Goal: Task Accomplishment & Management: Use online tool/utility

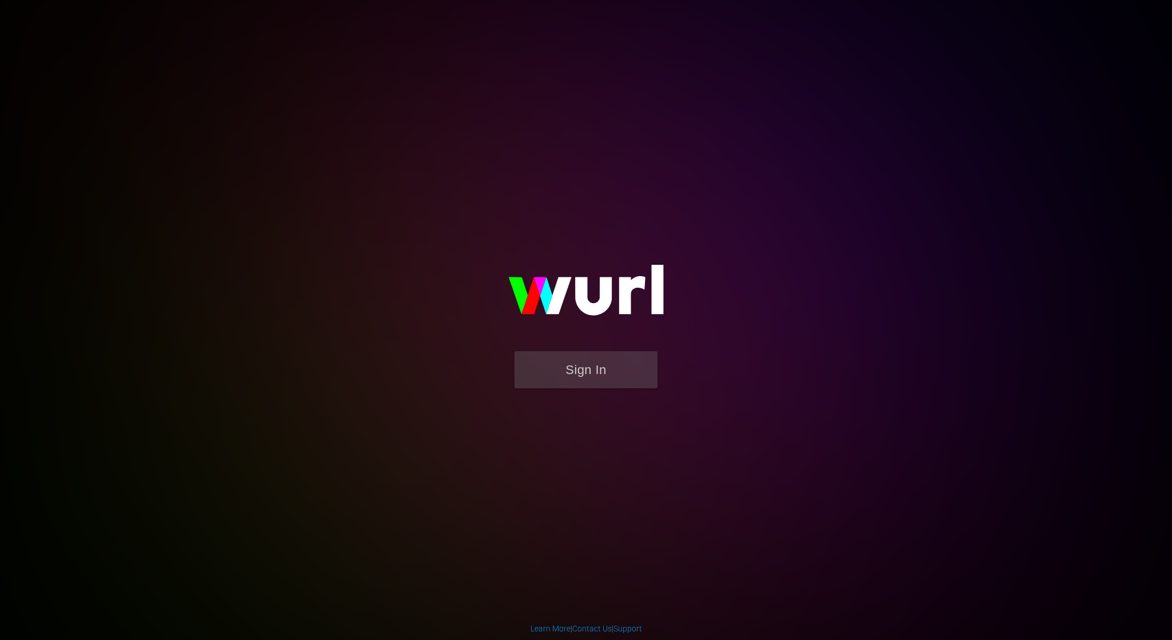
click at [537, 348] on img at bounding box center [586, 295] width 229 height 111
click at [547, 363] on button "Sign In" at bounding box center [585, 369] width 143 height 37
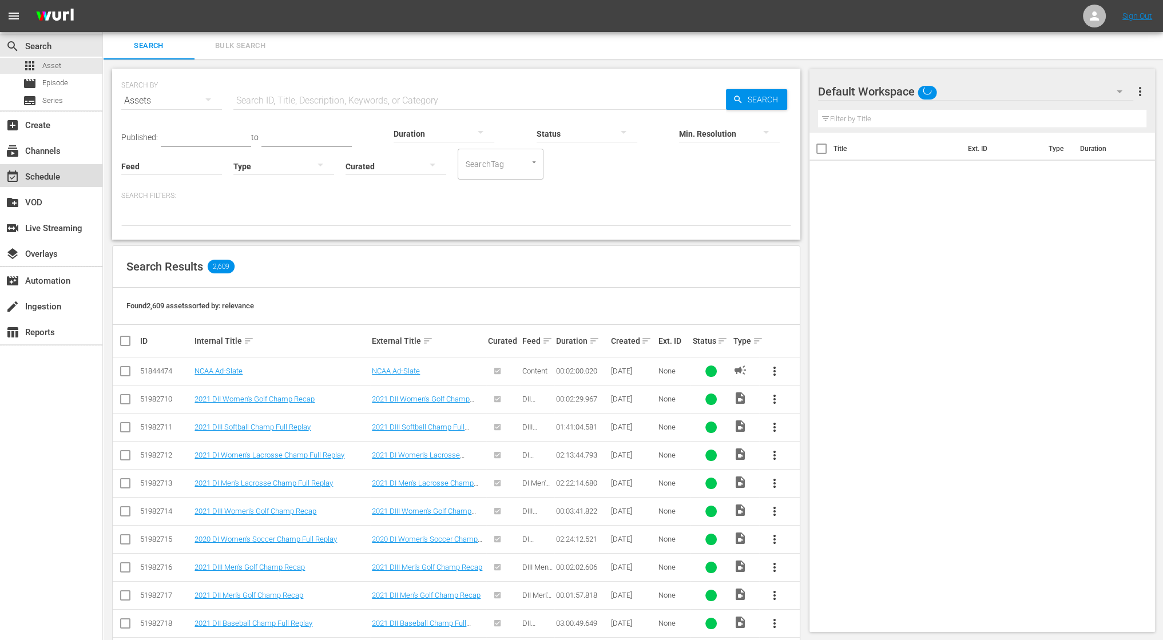
click at [52, 175] on div "event_available Schedule" at bounding box center [32, 175] width 64 height 10
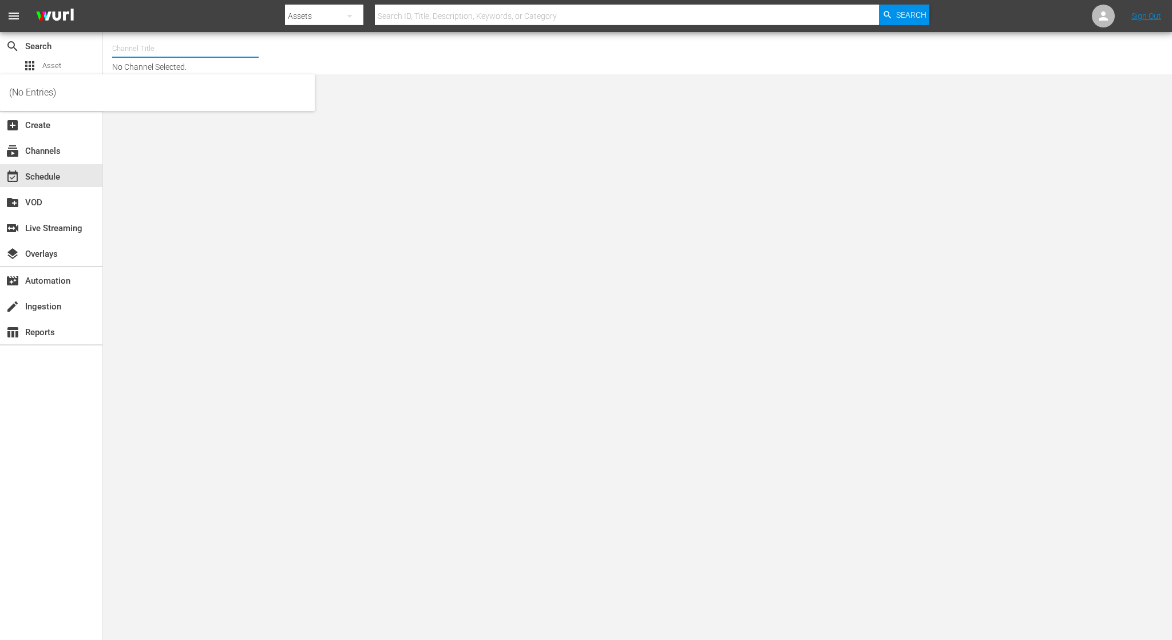
click at [180, 54] on input "text" at bounding box center [185, 48] width 147 height 27
click at [170, 52] on input "text" at bounding box center [185, 48] width 147 height 27
click at [58, 159] on div "subscriptions Channels" at bounding box center [51, 149] width 102 height 23
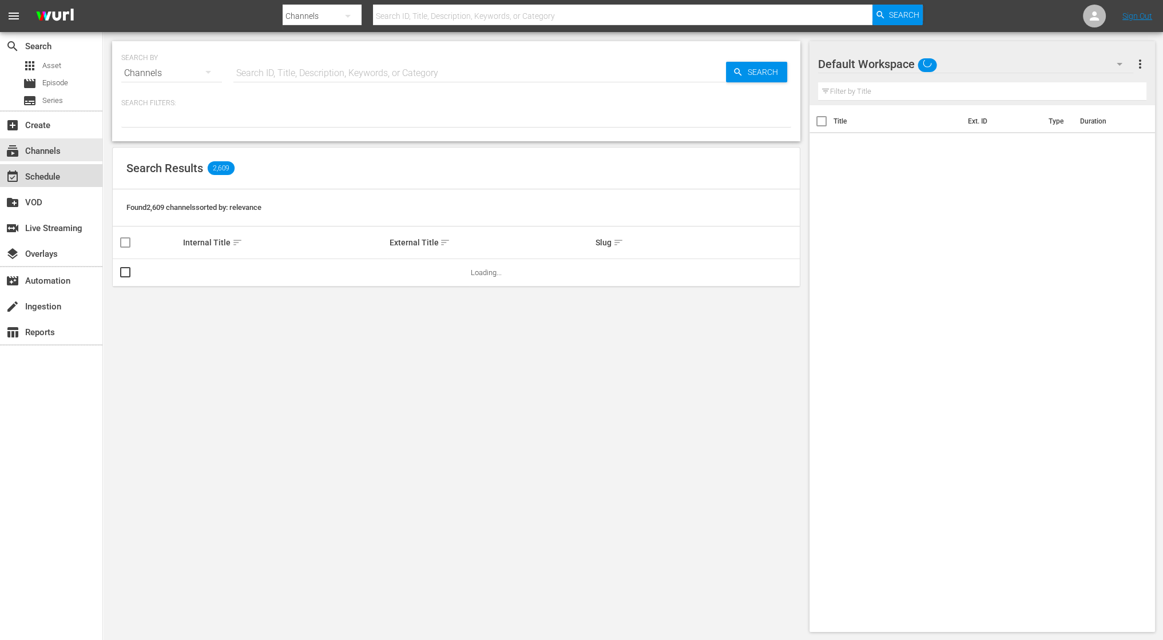
click at [80, 181] on div "event_available Schedule" at bounding box center [51, 175] width 102 height 23
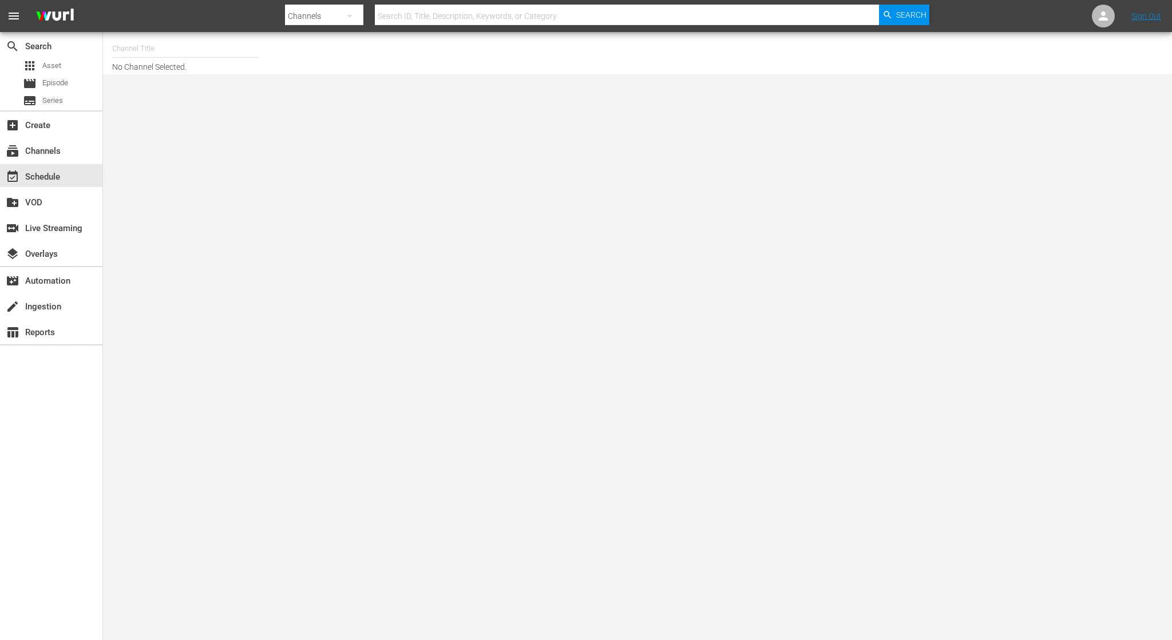
click at [165, 65] on div "Channel Title No Channel Selected." at bounding box center [398, 53] width 573 height 37
drag, startPoint x: 158, startPoint y: 57, endPoint x: 153, endPoint y: 52, distance: 7.3
click at [156, 54] on div "Channel Title" at bounding box center [185, 48] width 147 height 27
click at [152, 51] on input "text" at bounding box center [185, 48] width 147 height 27
click at [169, 78] on div "(No Entries)" at bounding box center [269, 80] width 296 height 27
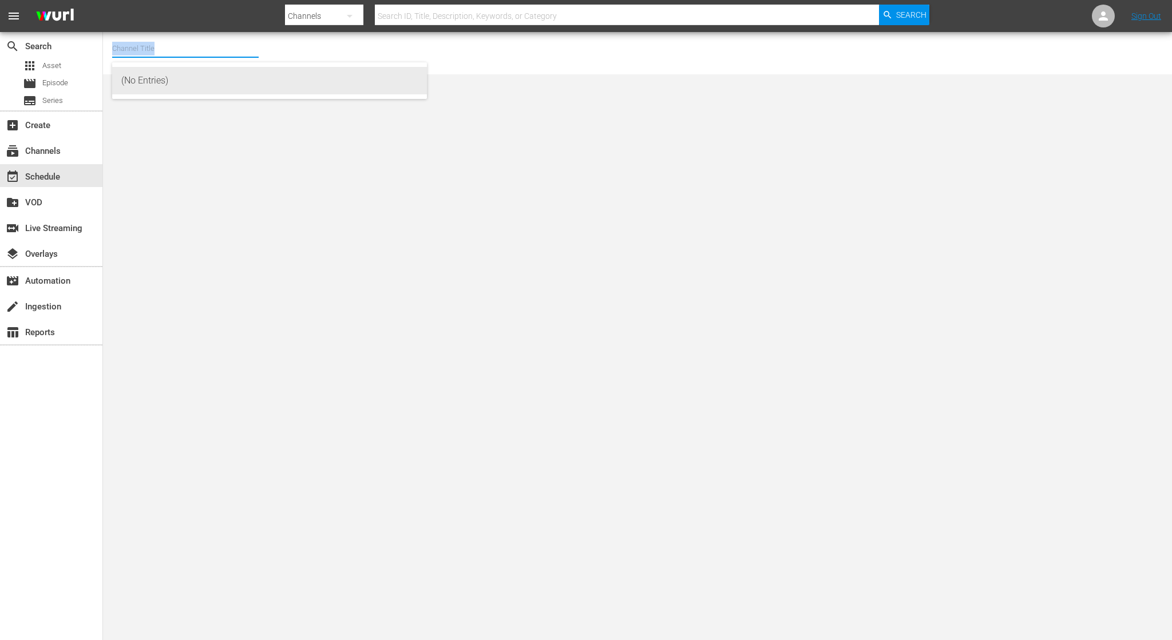
type input "(No Entries)"
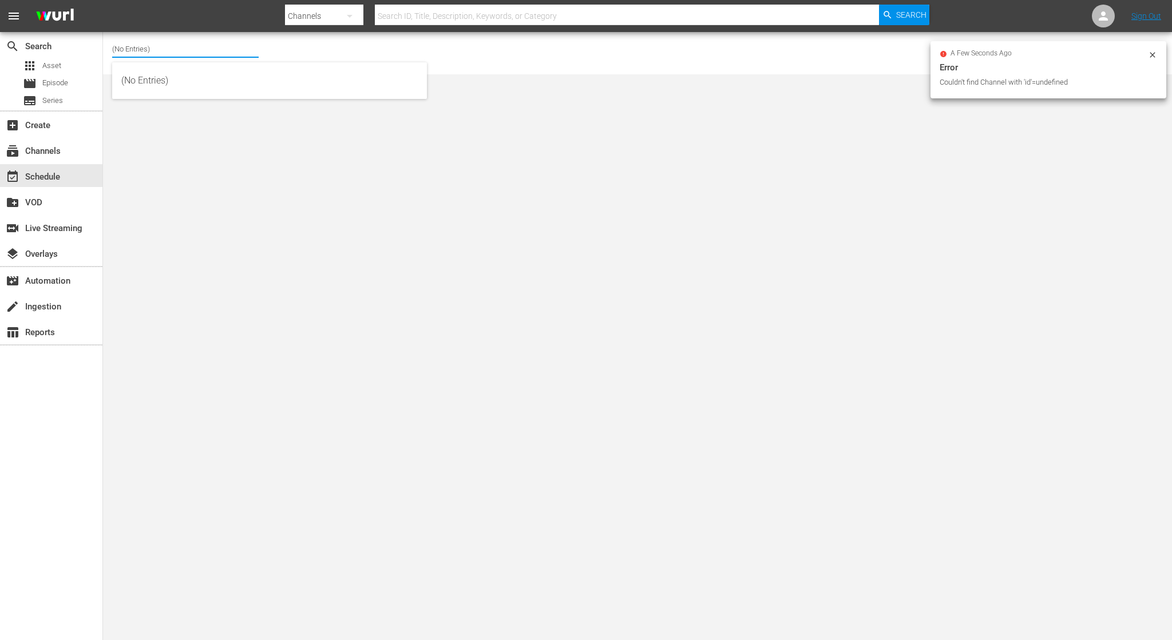
click at [207, 58] on input "(No Entries)" at bounding box center [185, 48] width 147 height 27
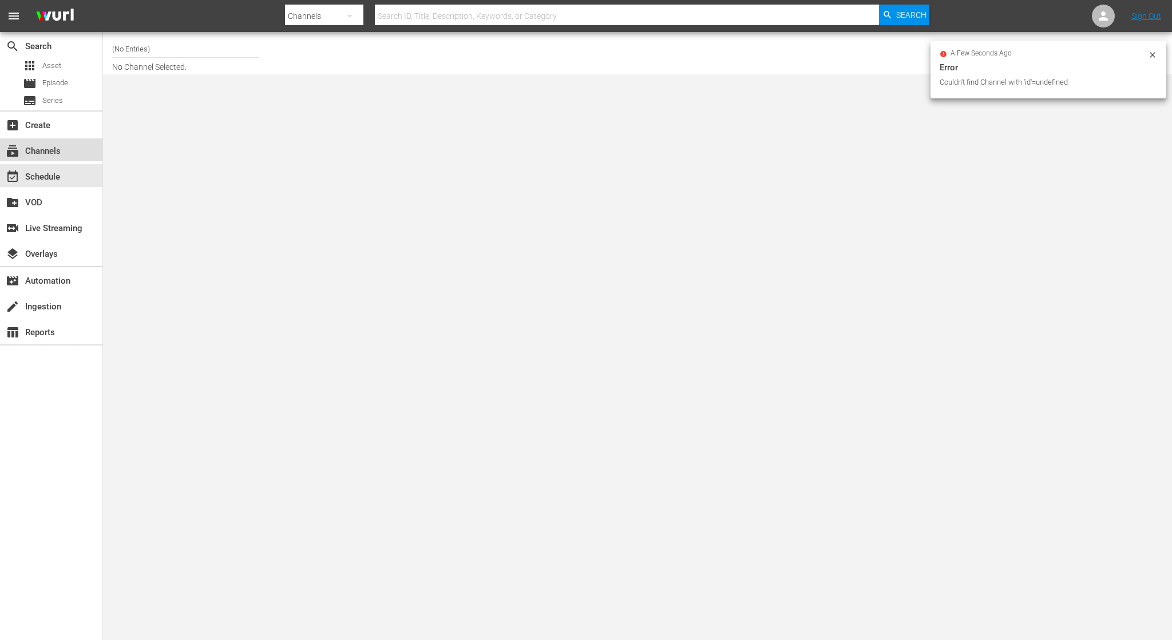
click at [24, 155] on div "subscriptions Channels" at bounding box center [51, 149] width 102 height 23
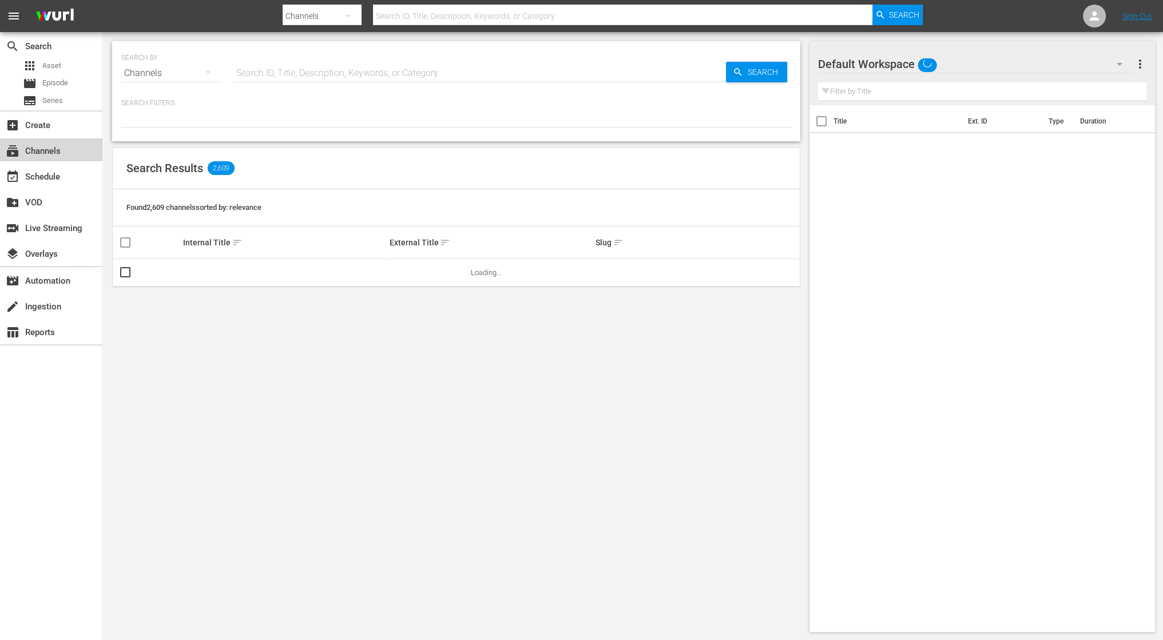
click at [24, 155] on div "subscriptions Channels" at bounding box center [51, 149] width 102 height 23
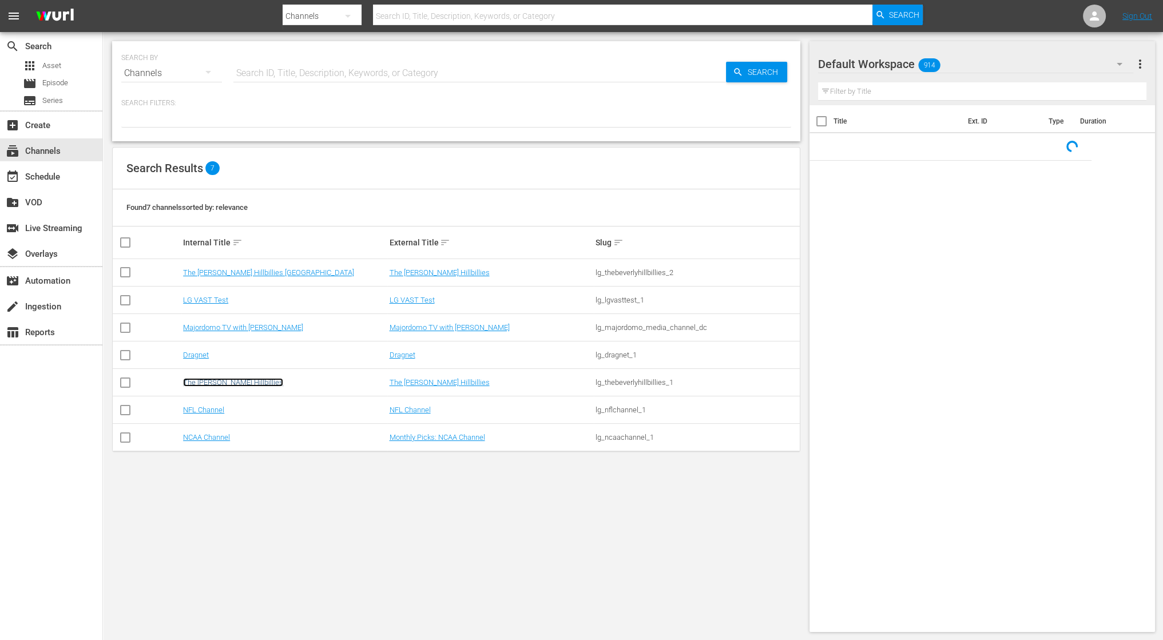
click at [204, 382] on link "The [PERSON_NAME] Hillbillies" at bounding box center [233, 382] width 100 height 9
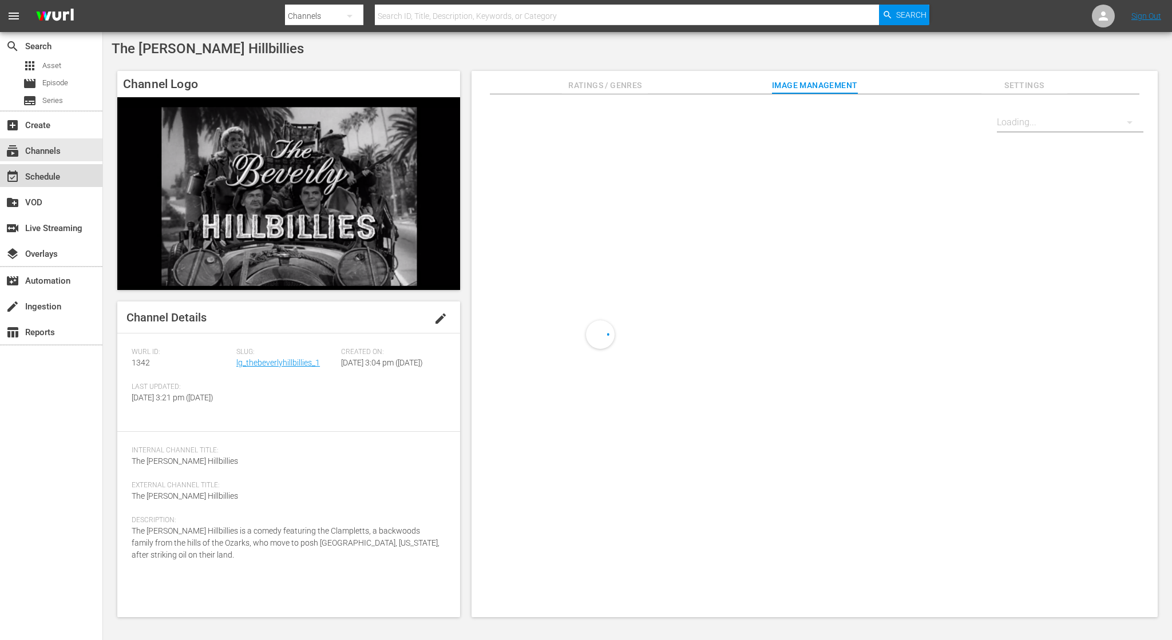
click at [48, 179] on div "event_available Schedule" at bounding box center [32, 175] width 64 height 10
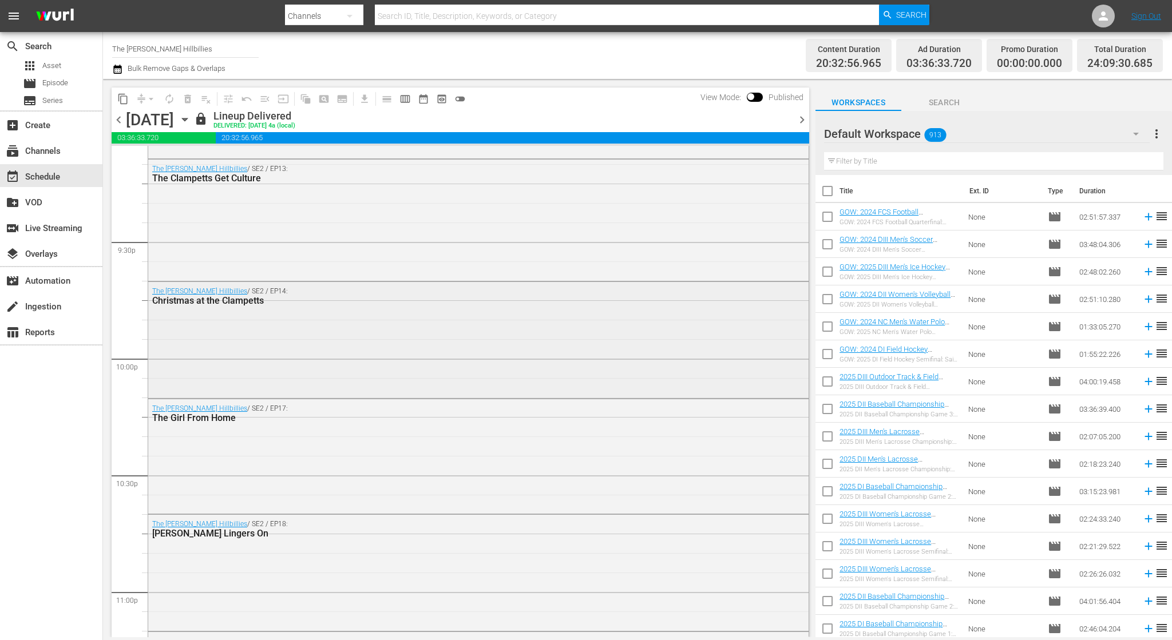
scroll to position [4749, 0]
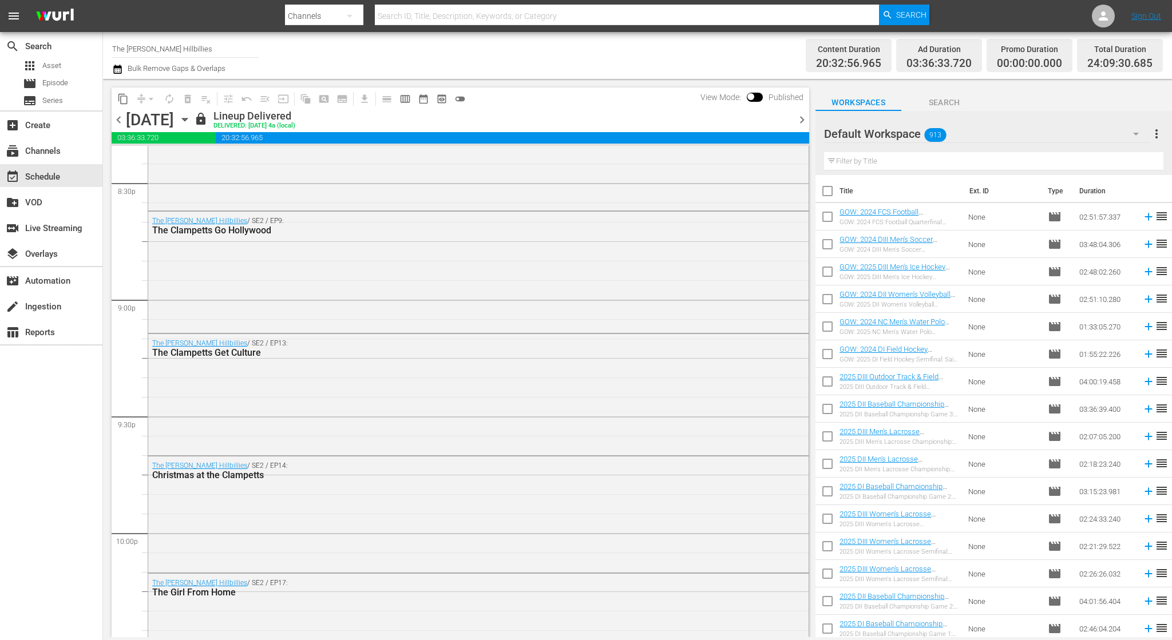
drag, startPoint x: 793, startPoint y: 110, endPoint x: 801, endPoint y: 117, distance: 10.1
click at [794, 110] on div at bounding box center [792, 119] width 5 height 19
click at [802, 119] on span "chevron_right" at bounding box center [802, 120] width 14 height 14
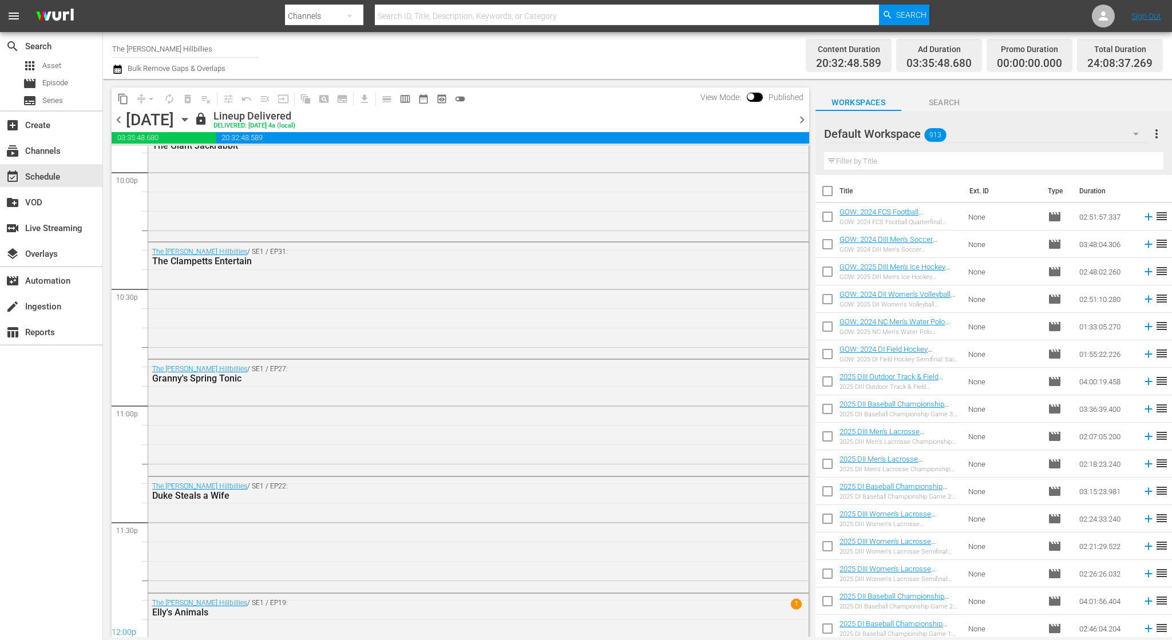
scroll to position [4633, 0]
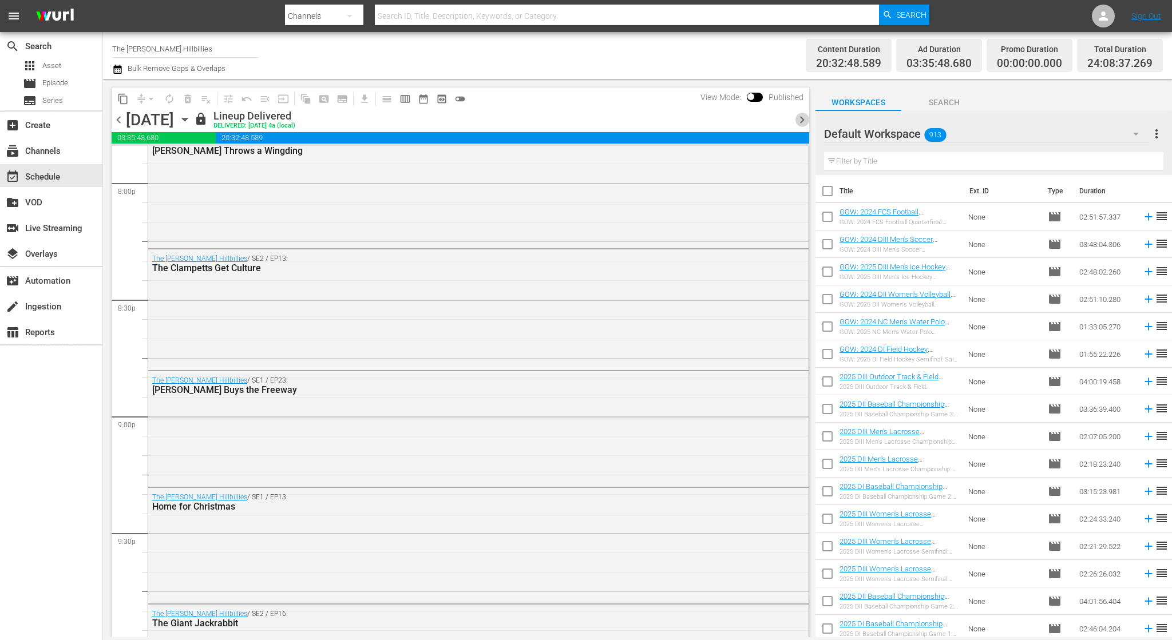
click at [802, 119] on span "chevron_right" at bounding box center [802, 120] width 14 height 14
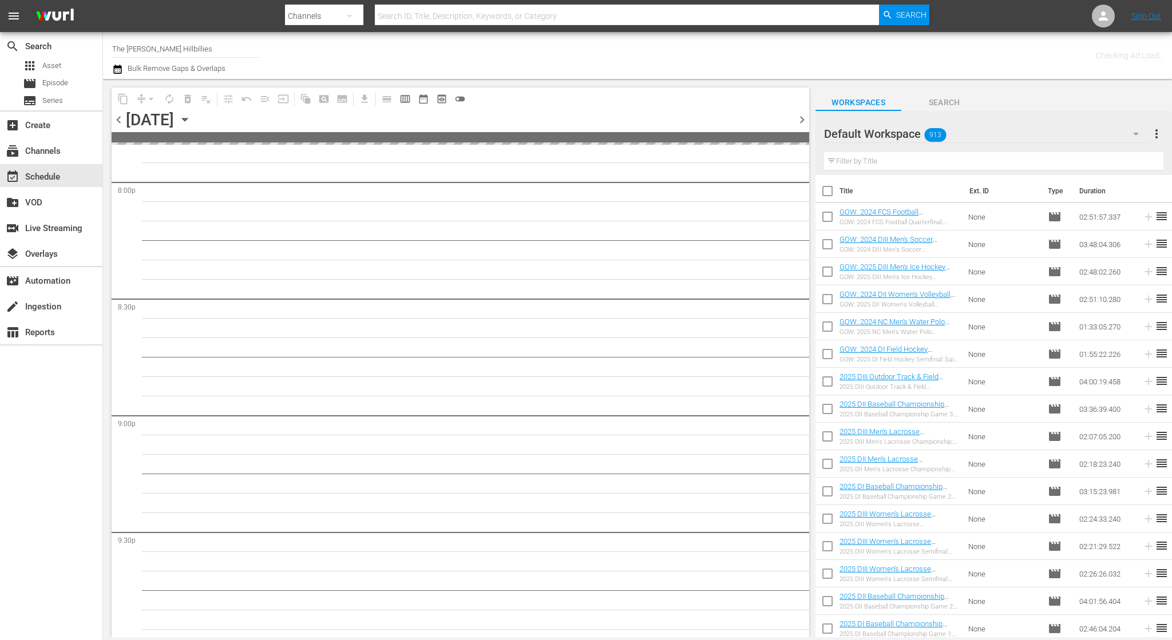
scroll to position [5110, 0]
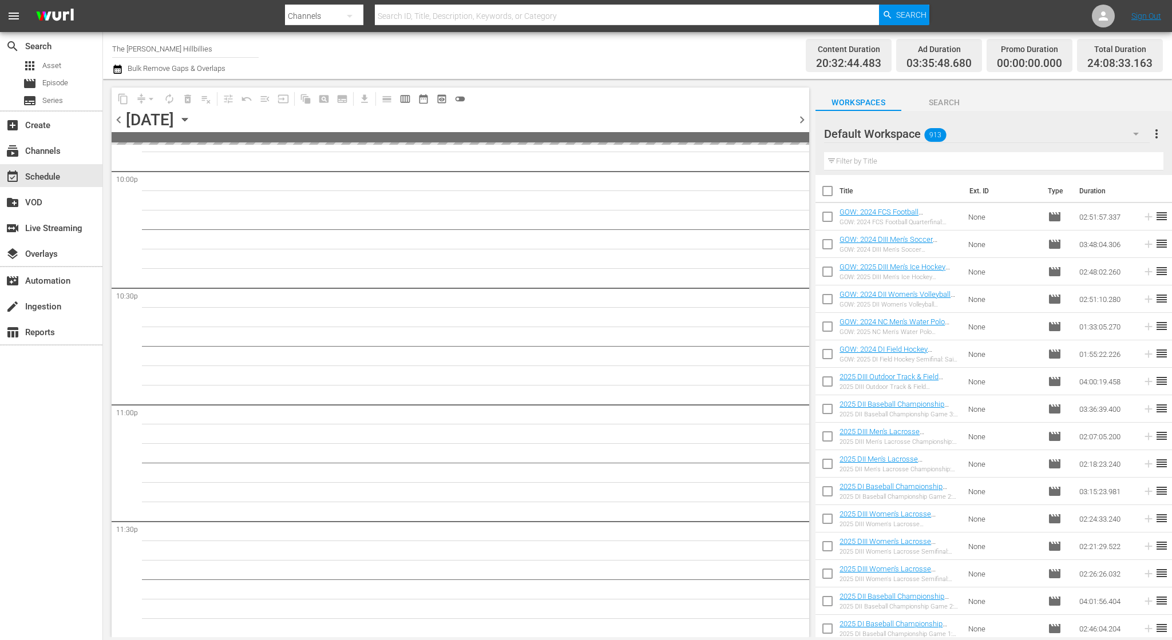
click at [191, 122] on icon "button" at bounding box center [185, 119] width 13 height 13
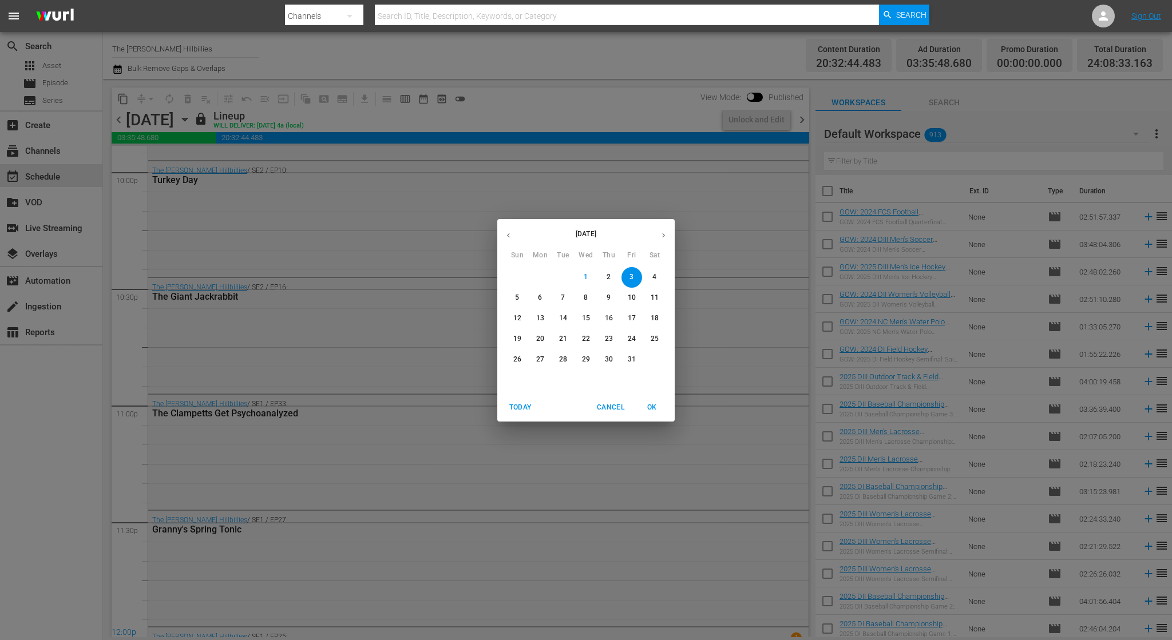
scroll to position [4905, 0]
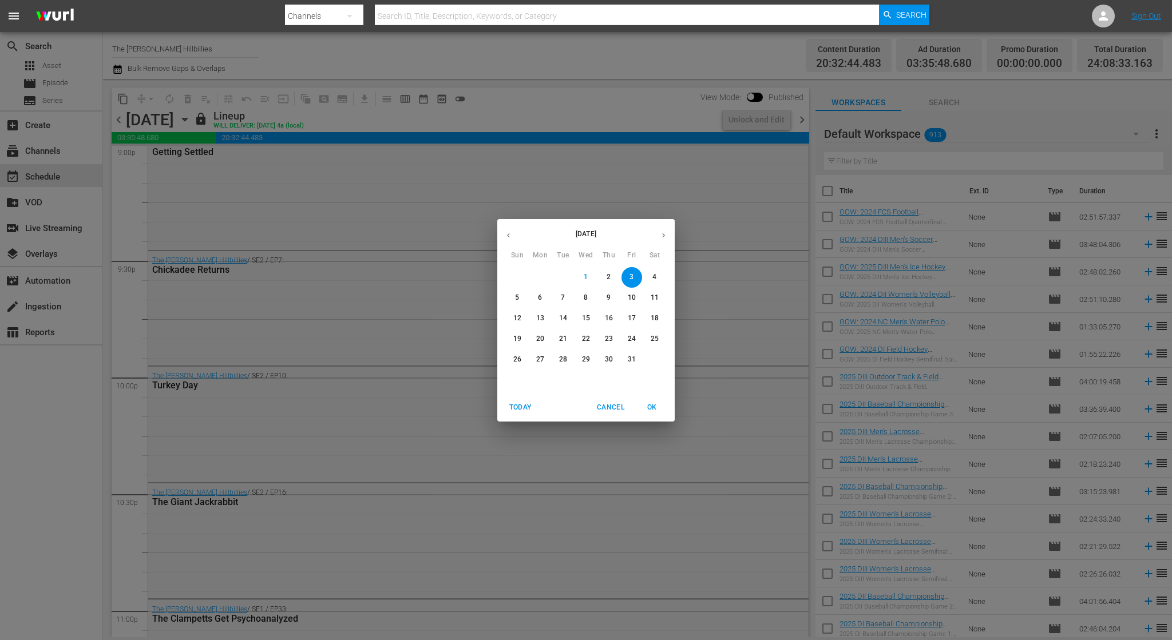
click at [540, 336] on p "20" at bounding box center [540, 339] width 8 height 10
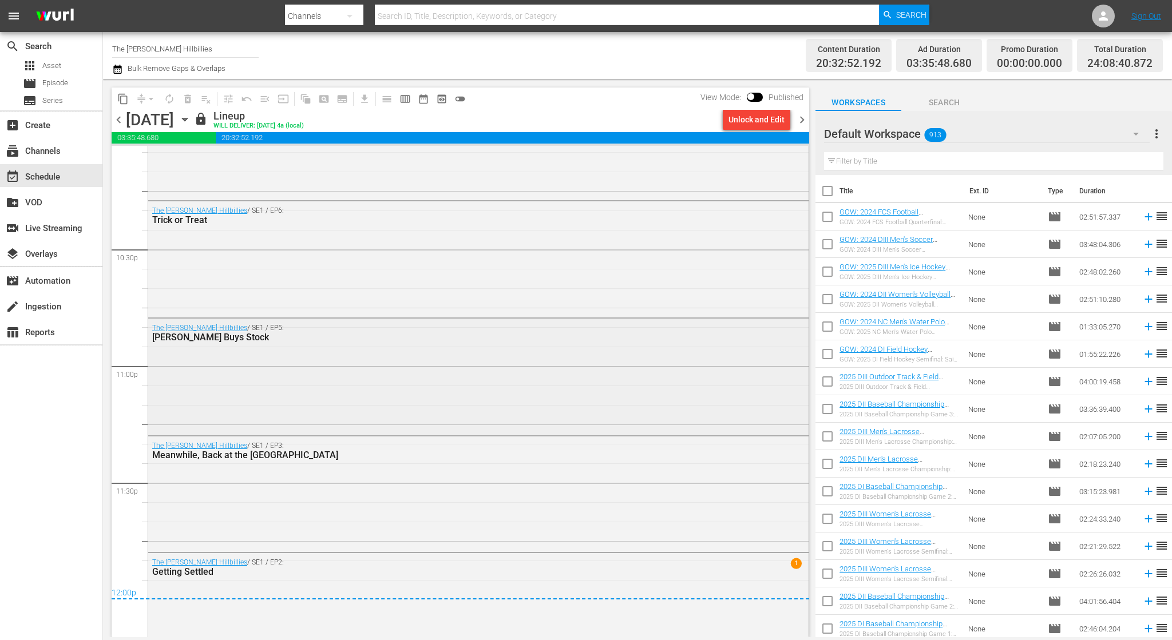
scroll to position [5183, 0]
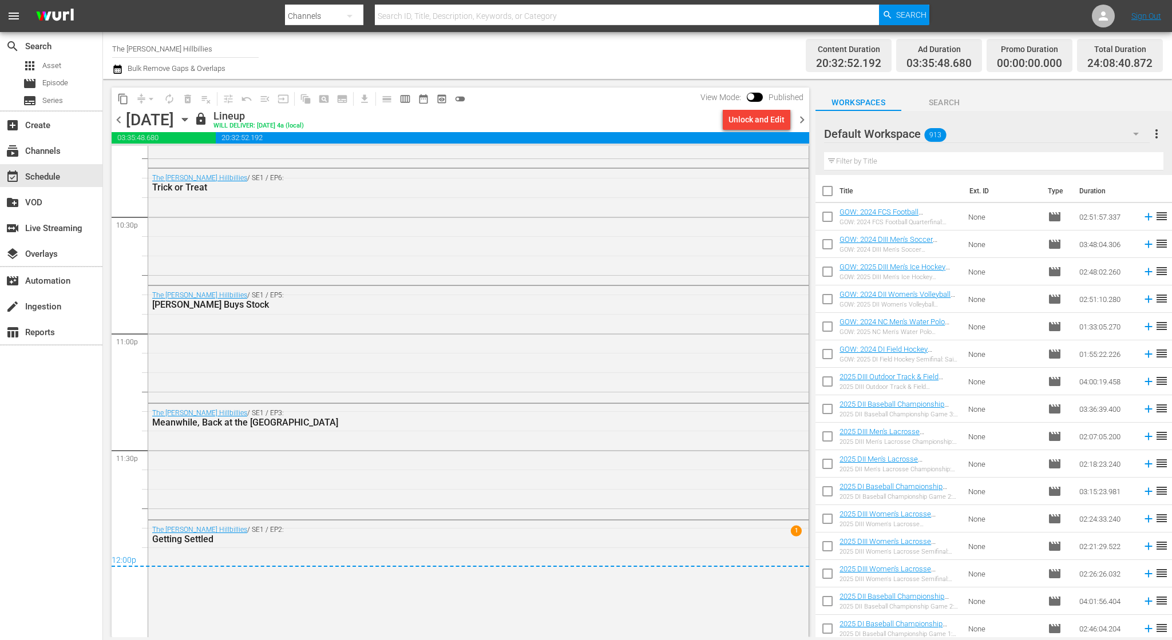
click at [191, 113] on div "[DATE] [DATE]" at bounding box center [158, 119] width 65 height 19
click at [191, 117] on icon "button" at bounding box center [185, 119] width 13 height 13
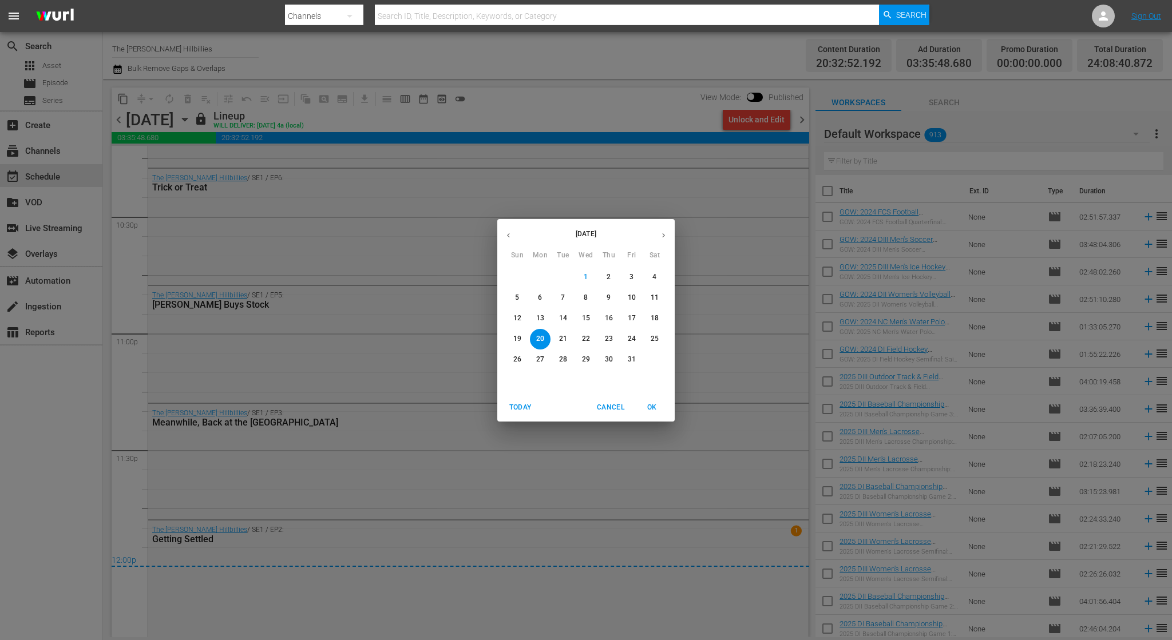
click at [611, 361] on p "30" at bounding box center [609, 360] width 8 height 10
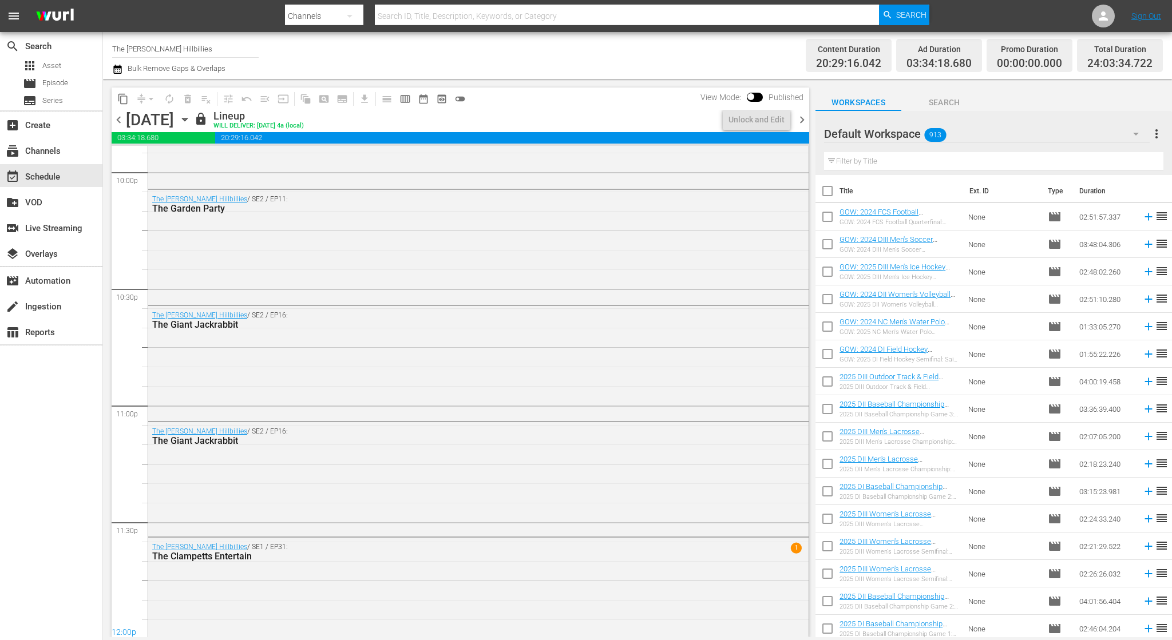
scroll to position [5128, 0]
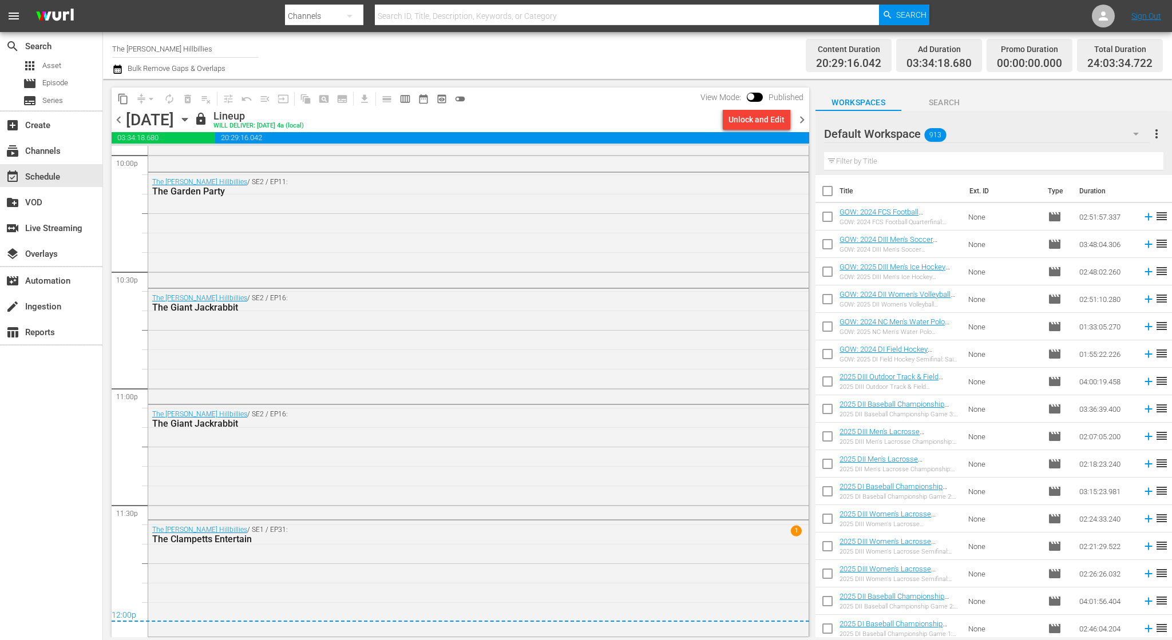
click at [191, 125] on icon "button" at bounding box center [185, 119] width 13 height 13
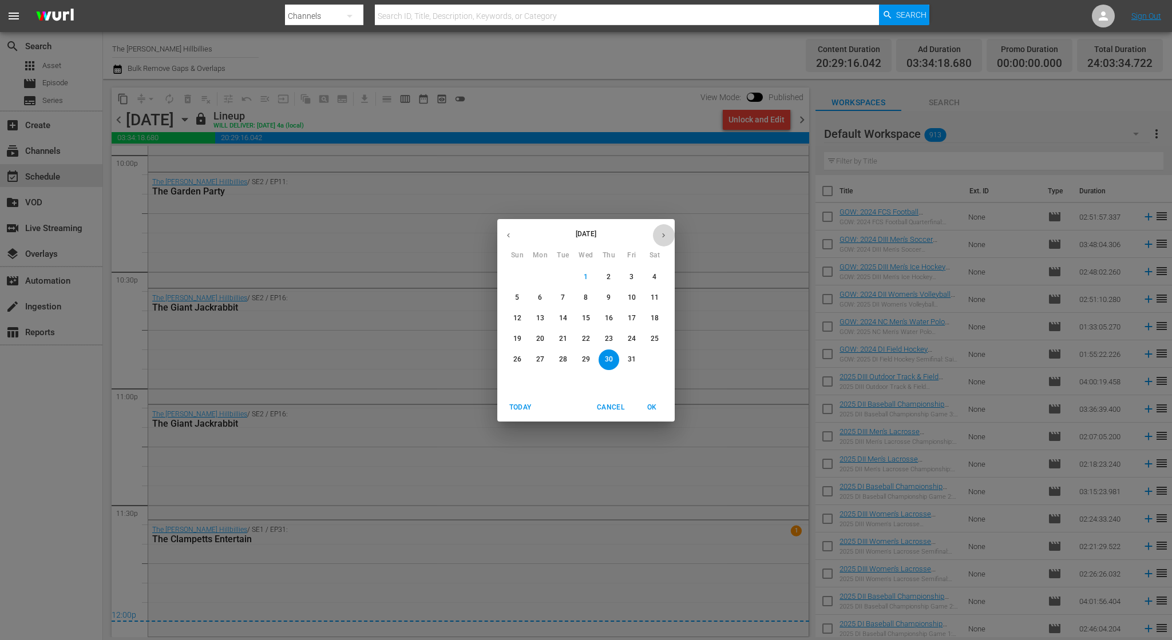
click at [663, 235] on icon "button" at bounding box center [663, 235] width 9 height 9
click at [540, 297] on p "3" at bounding box center [540, 298] width 4 height 10
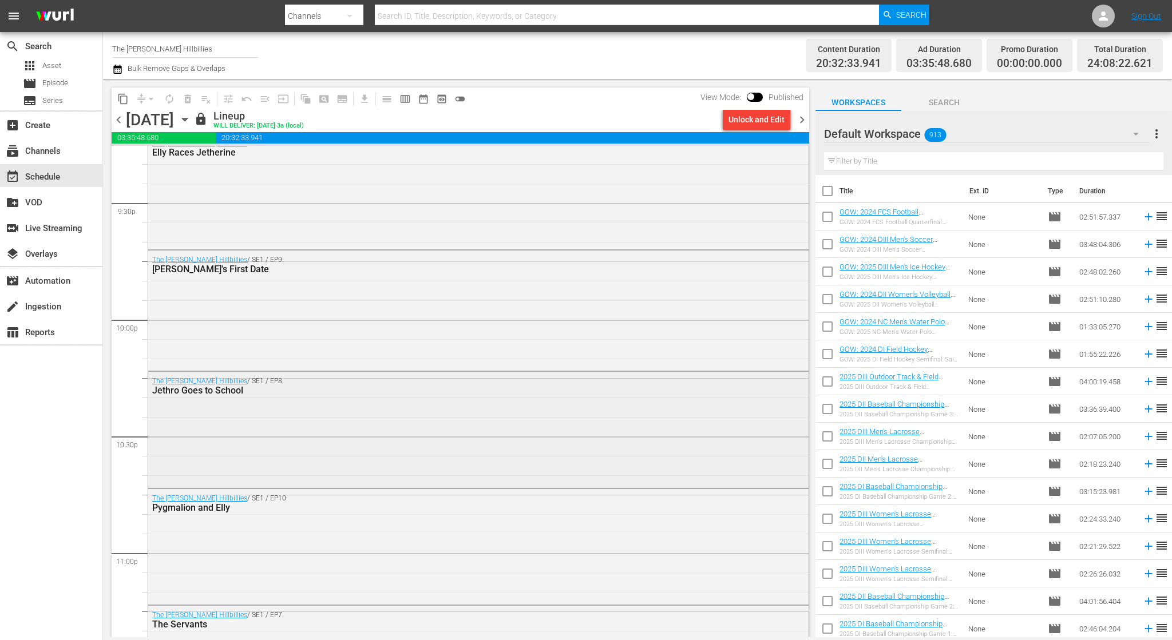
scroll to position [4816, 0]
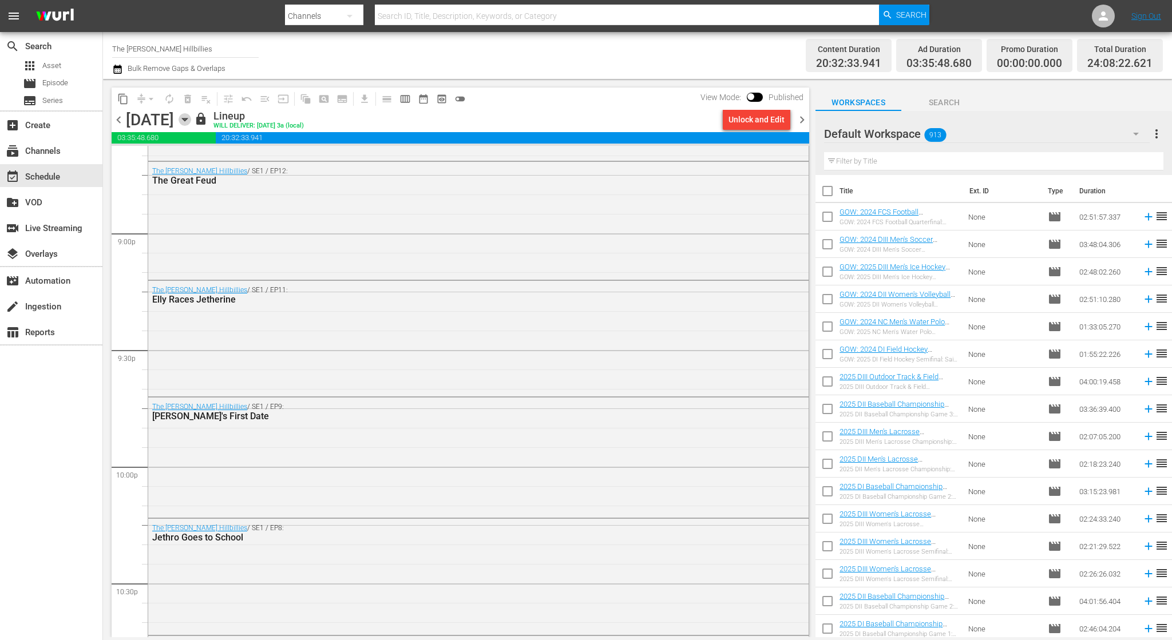
click at [191, 120] on icon "button" at bounding box center [185, 119] width 13 height 13
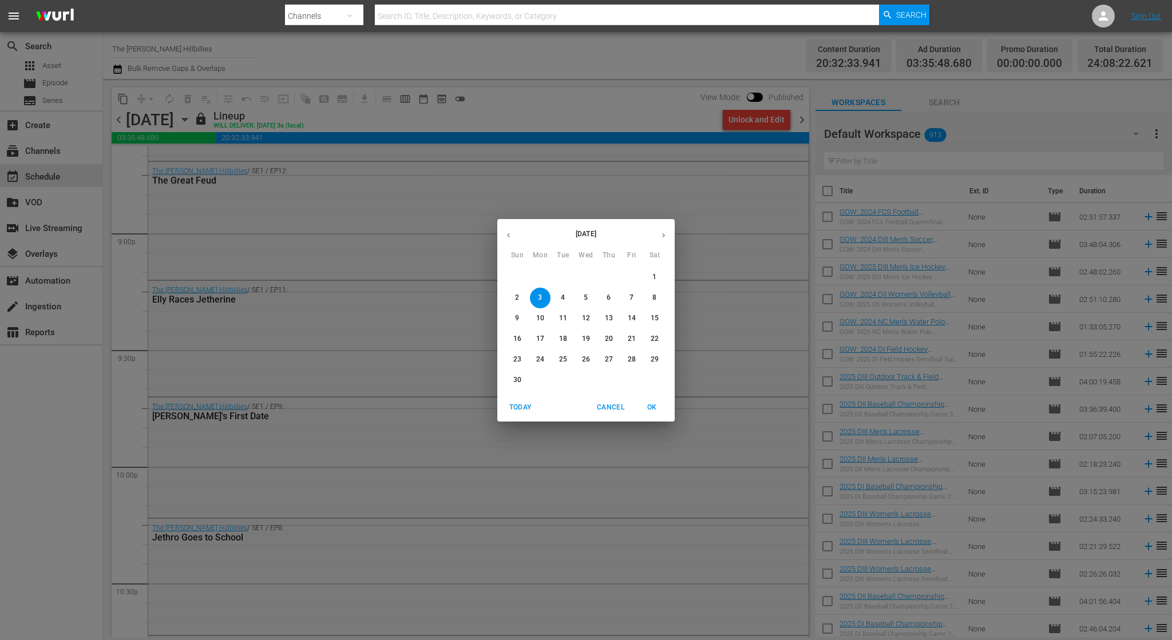
click at [561, 355] on p "25" at bounding box center [563, 360] width 8 height 10
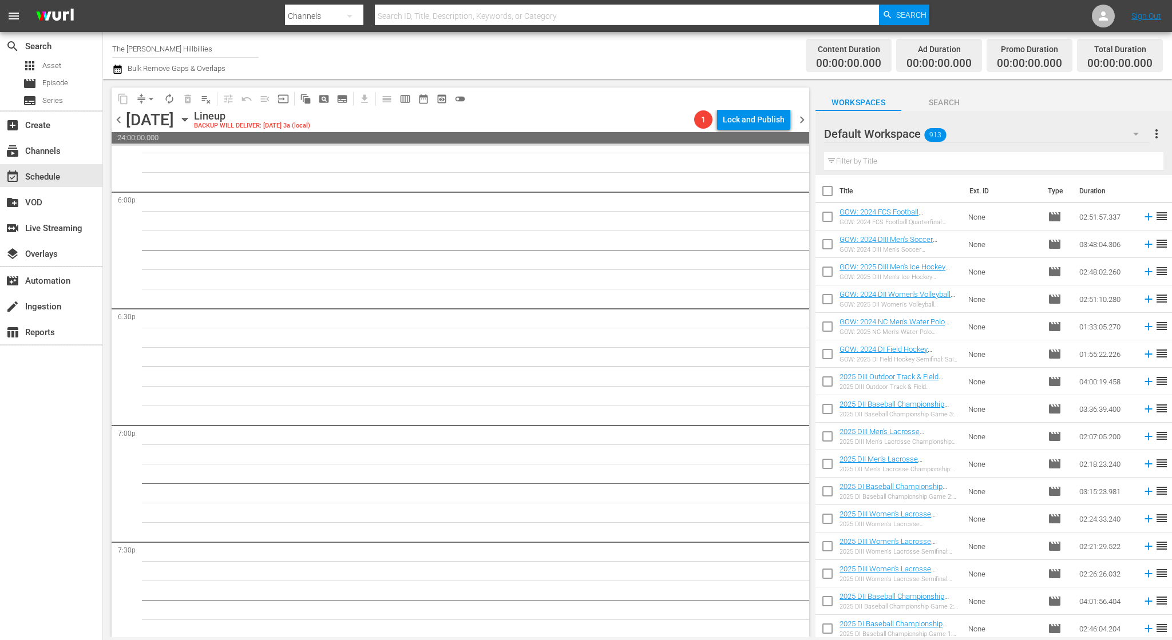
scroll to position [3910, 0]
